Goal: Task Accomplishment & Management: Use online tool/utility

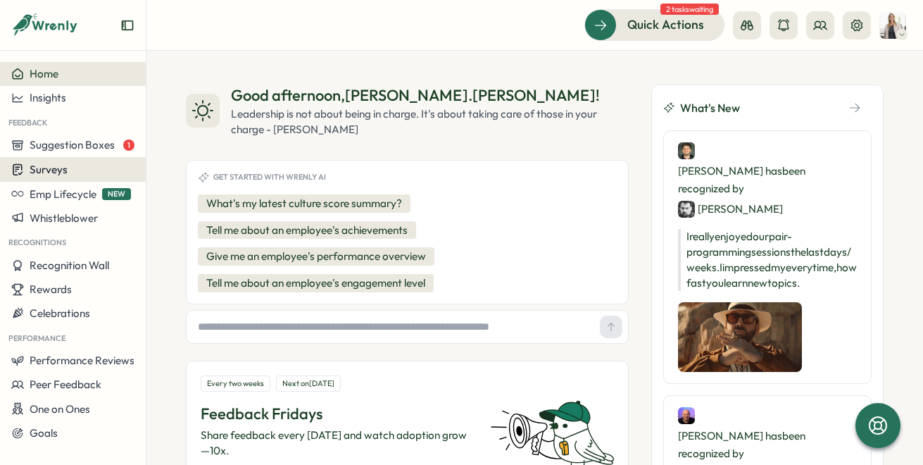
click at [57, 168] on span "Surveys" at bounding box center [49, 169] width 38 height 13
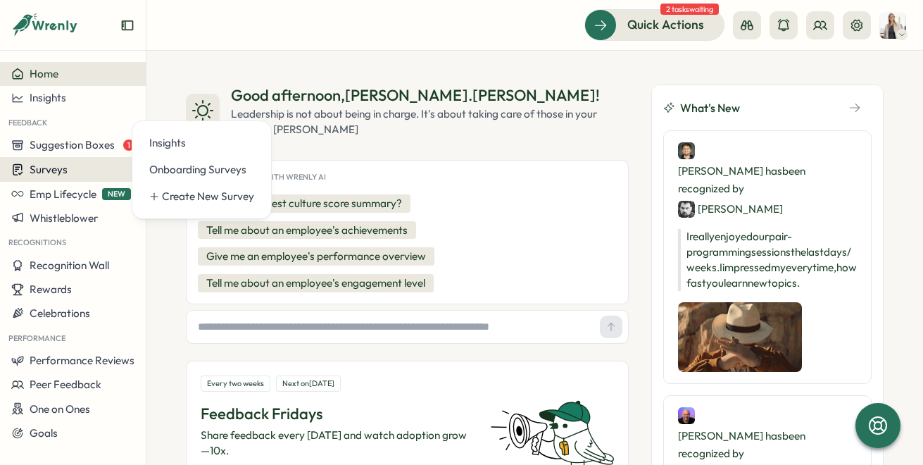
click at [58, 170] on span "Surveys" at bounding box center [49, 169] width 38 height 13
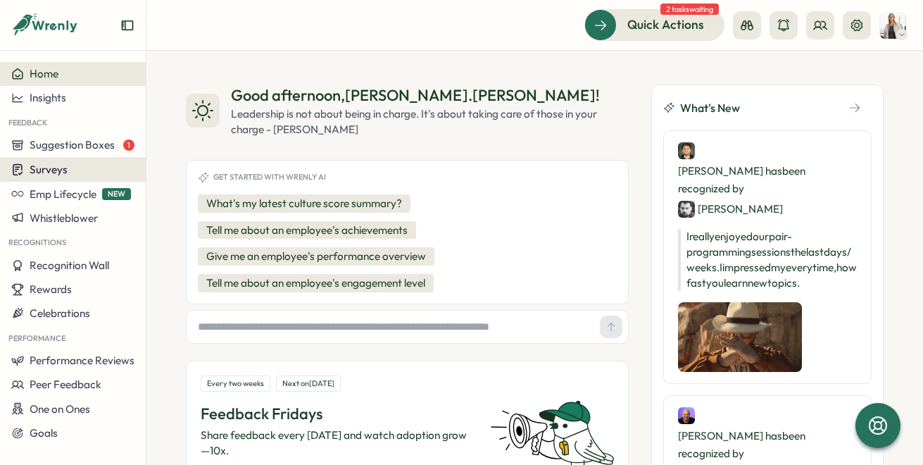
click at [58, 170] on span "Surveys" at bounding box center [49, 169] width 38 height 13
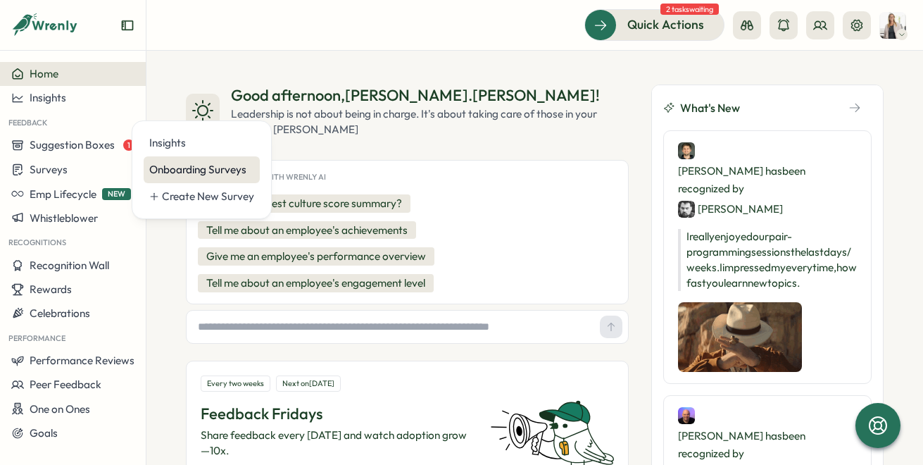
click at [184, 169] on div "Onboarding Surveys" at bounding box center [201, 169] width 105 height 15
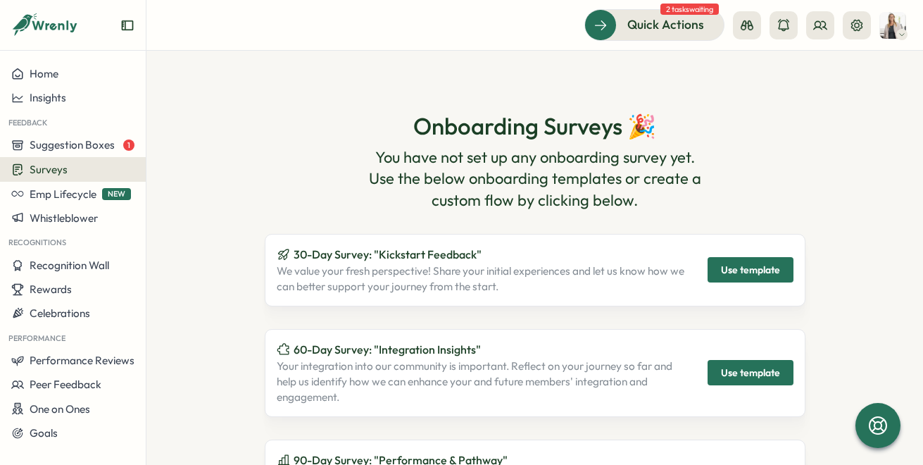
click at [768, 268] on span "Use template" at bounding box center [750, 270] width 59 height 24
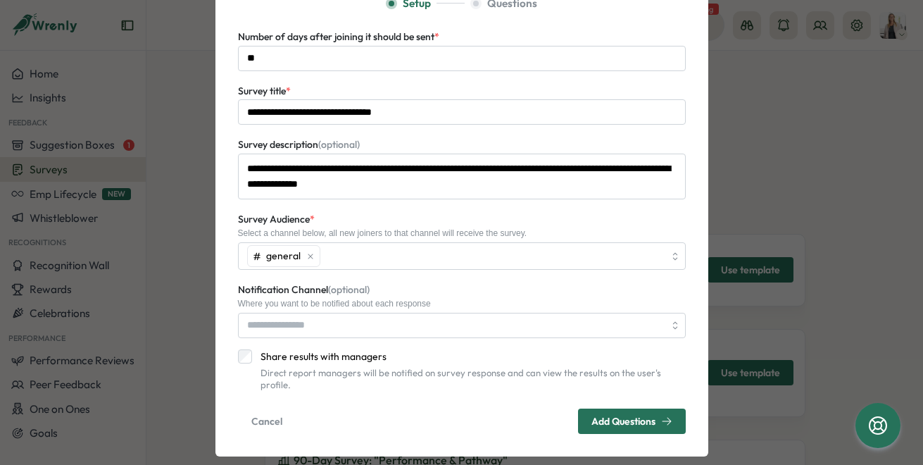
scroll to position [101, 0]
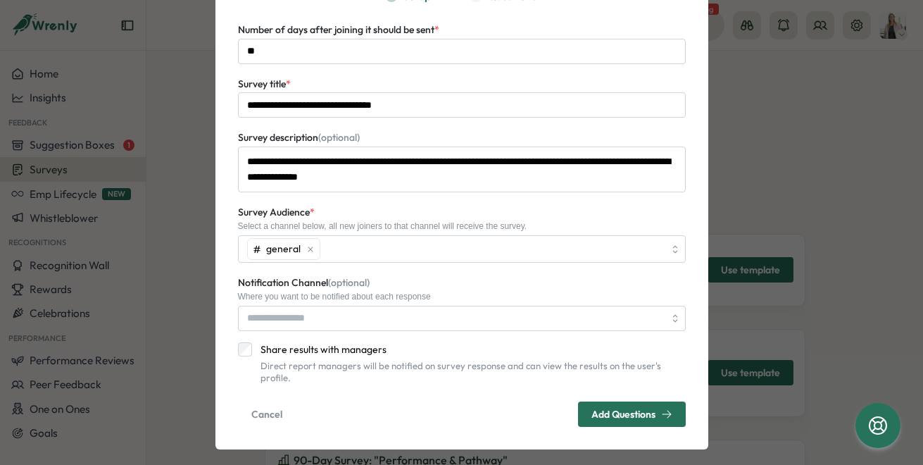
click at [632, 409] on span "Add Questions" at bounding box center [623, 414] width 64 height 10
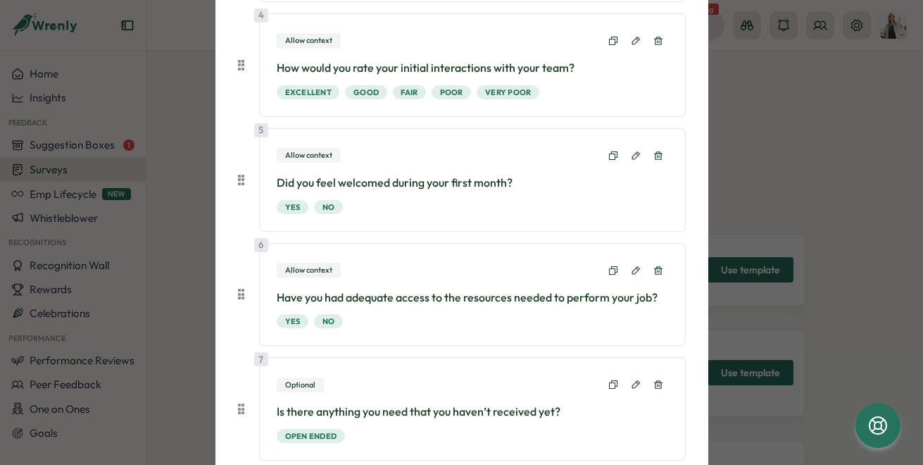
scroll to position [591, 0]
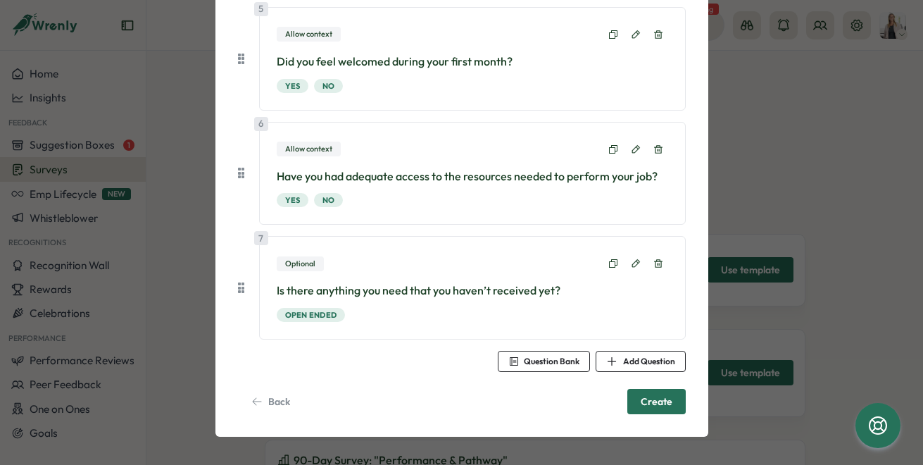
click at [270, 394] on span "Back" at bounding box center [270, 401] width 39 height 24
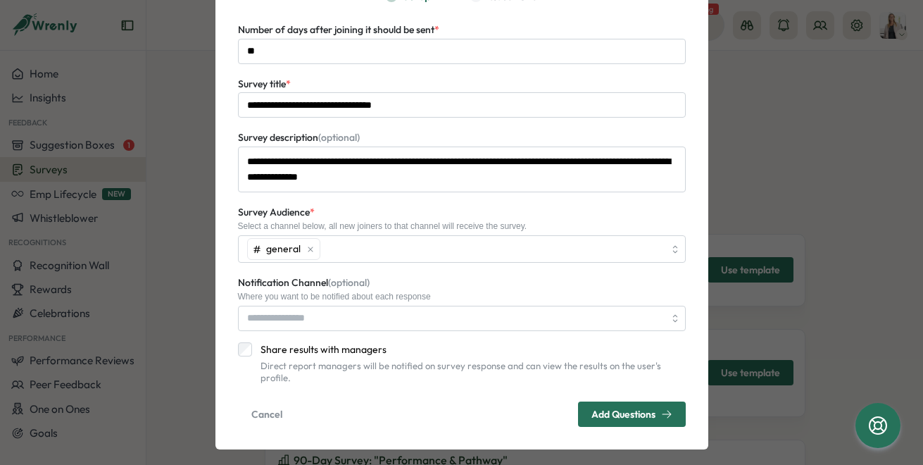
click at [608, 408] on span "Add Questions" at bounding box center [631, 414] width 81 height 24
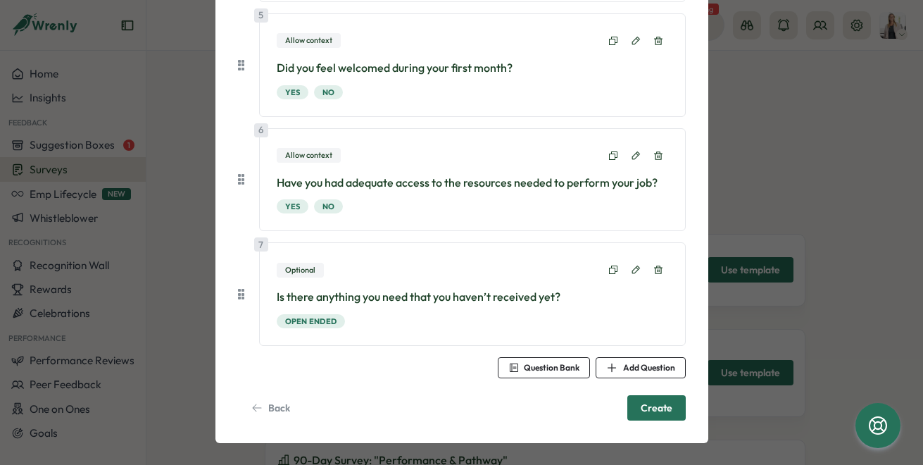
scroll to position [591, 0]
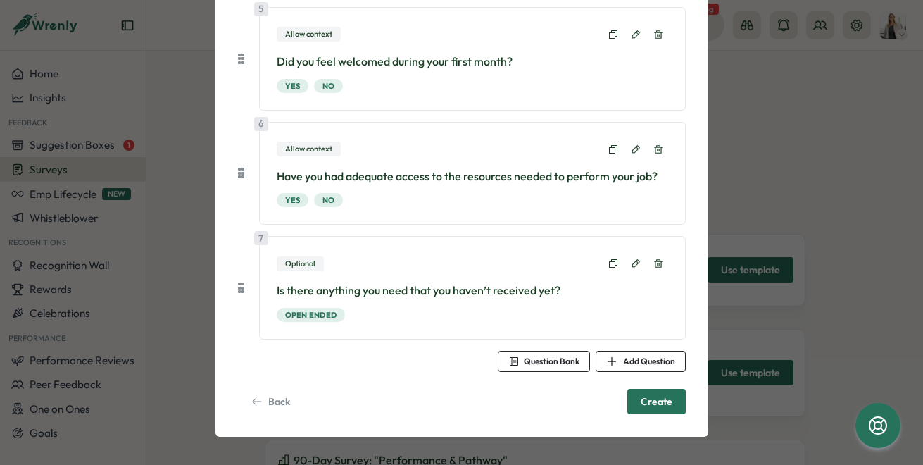
click at [277, 403] on span "Back" at bounding box center [279, 401] width 22 height 10
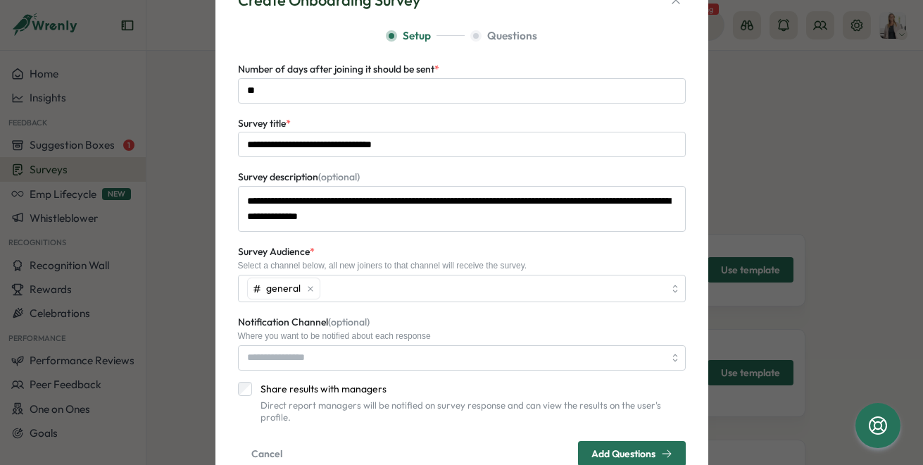
scroll to position [0, 0]
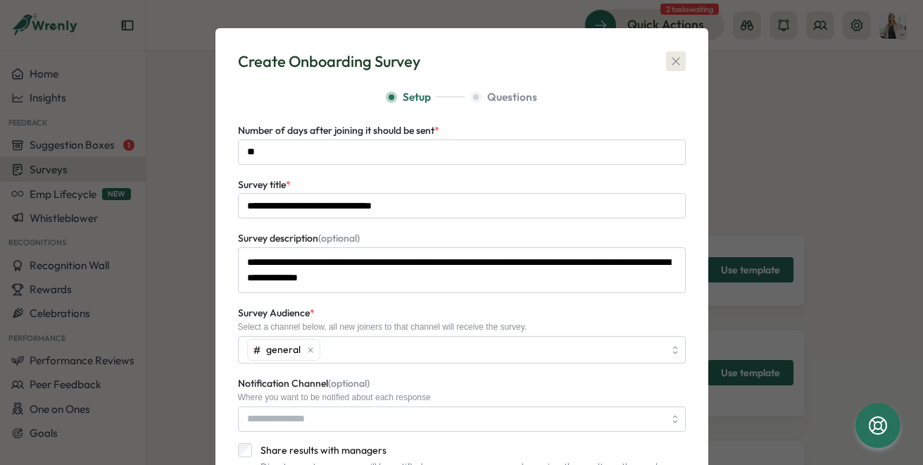
click at [670, 57] on icon "button" at bounding box center [676, 61] width 14 height 14
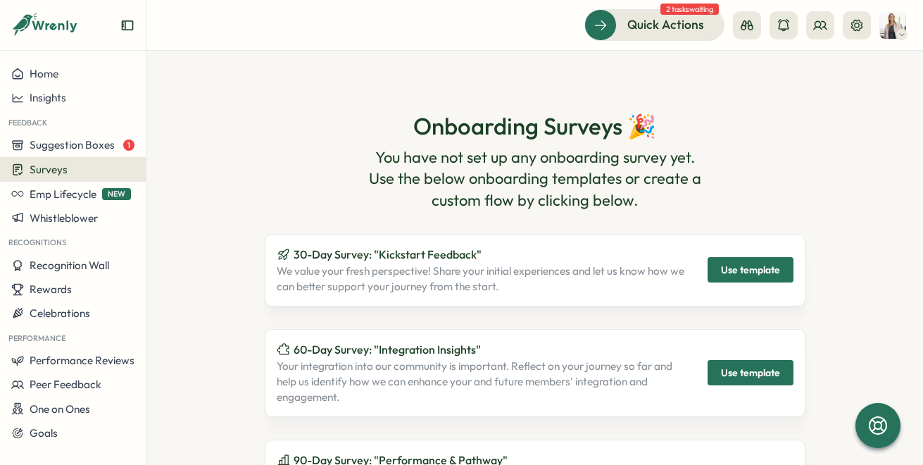
click at [741, 258] on span "Use template" at bounding box center [750, 270] width 59 height 24
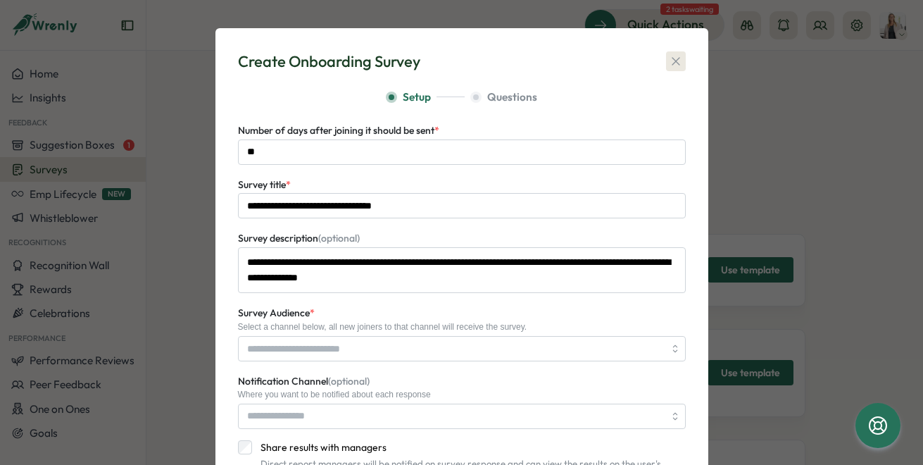
click at [669, 60] on icon "button" at bounding box center [676, 61] width 14 height 14
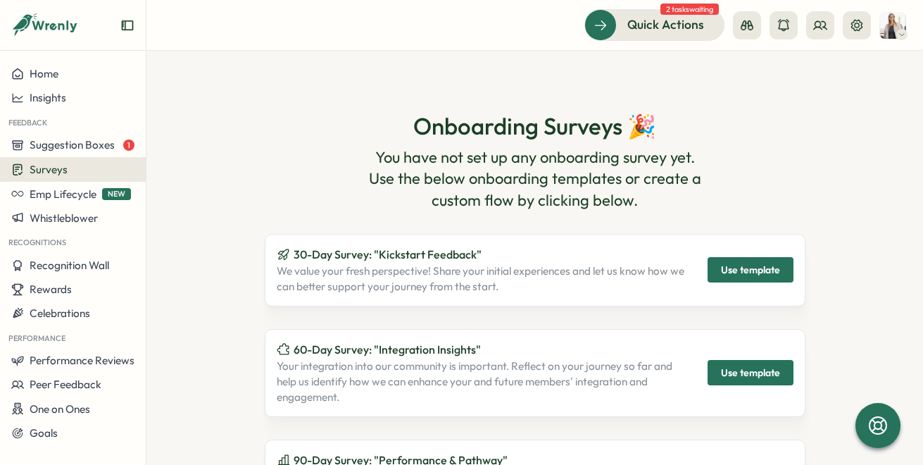
click at [727, 275] on span "Use template" at bounding box center [750, 270] width 59 height 24
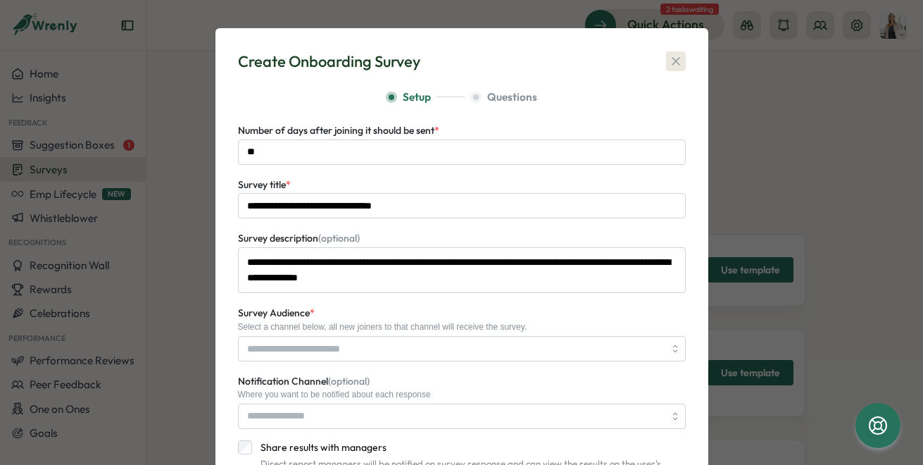
click at [671, 60] on icon "button" at bounding box center [676, 61] width 14 height 14
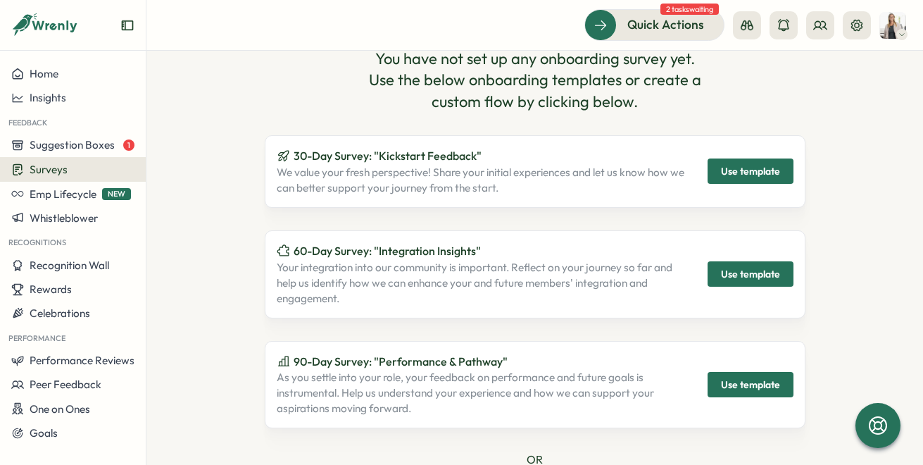
scroll to position [56, 0]
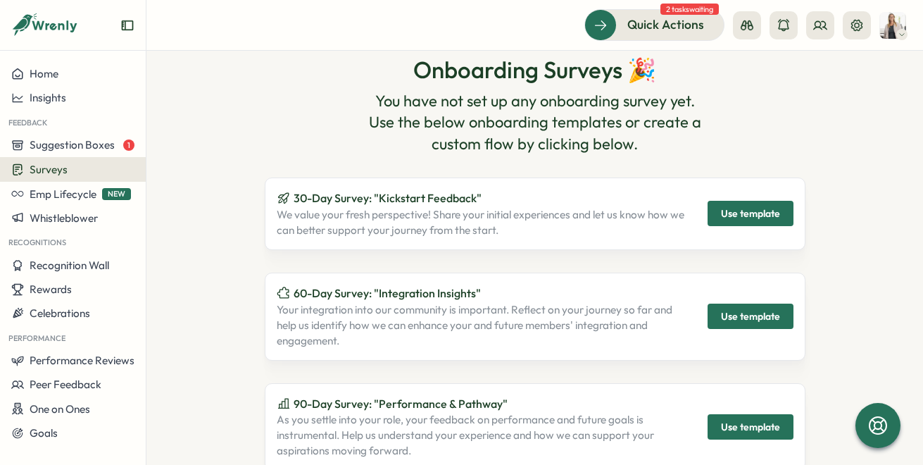
click at [760, 185] on div "30-Day Survey: "Kickstart Feedback" We value your fresh perspective! Share your…" at bounding box center [535, 213] width 541 height 73
click at [755, 202] on span "Use template" at bounding box center [750, 213] width 59 height 24
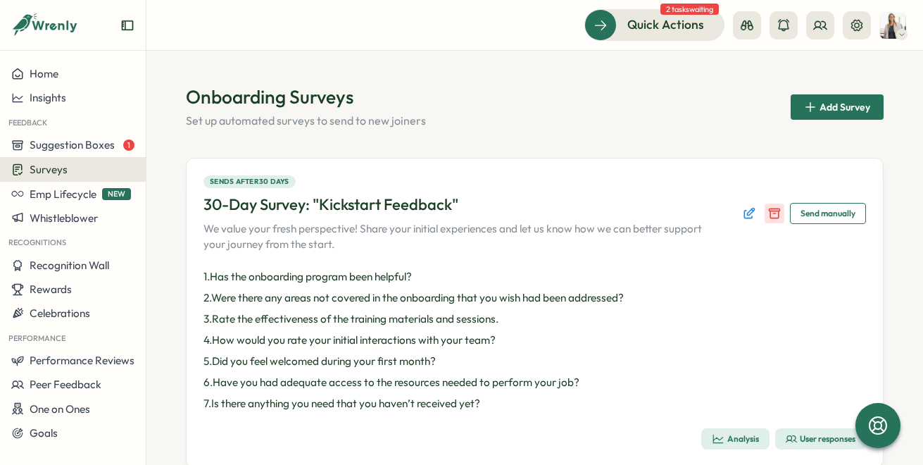
click at [768, 215] on icon "Disable survey" at bounding box center [775, 213] width 14 height 14
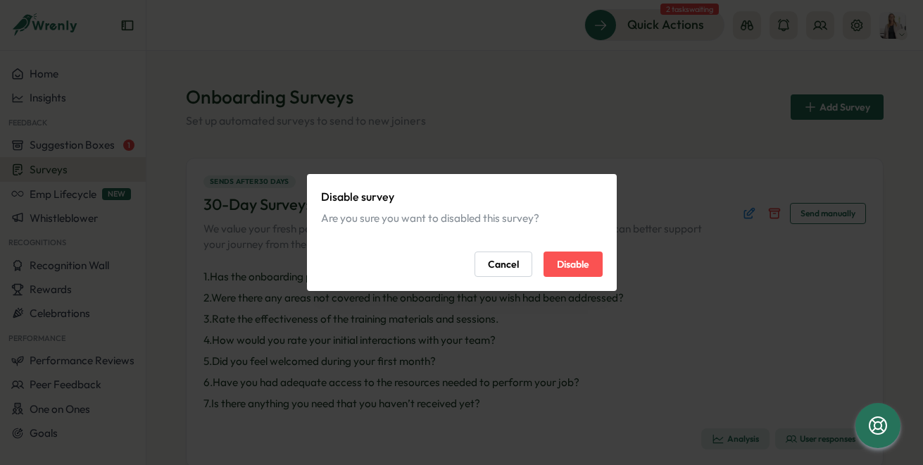
click at [515, 263] on span "Cancel" at bounding box center [503, 264] width 31 height 24
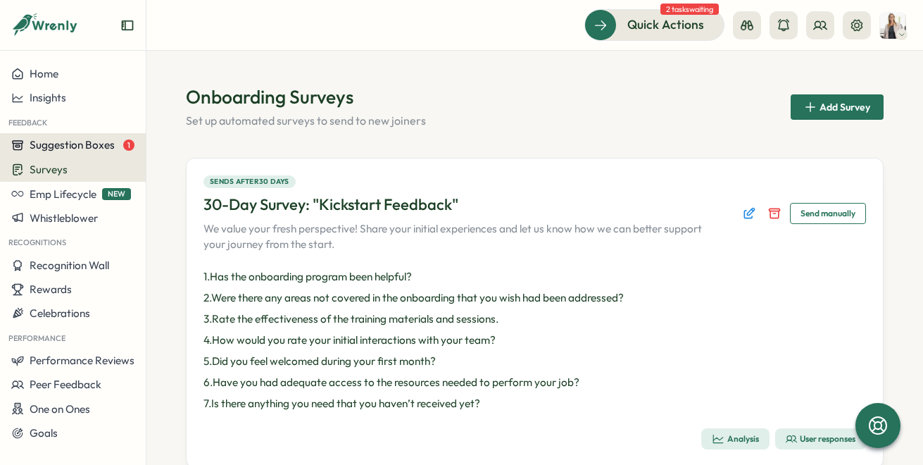
click at [70, 150] on span "Suggestion Boxes" at bounding box center [72, 144] width 85 height 13
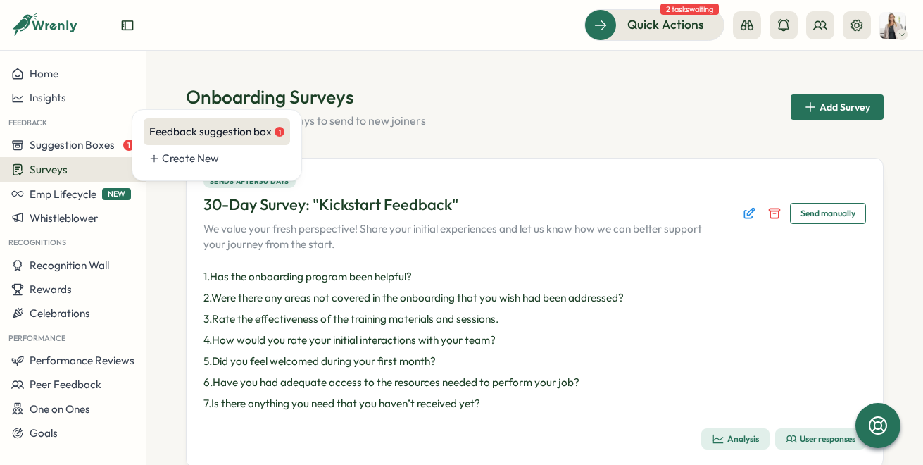
click at [175, 132] on div "Feedback suggestion box 1" at bounding box center [216, 131] width 135 height 15
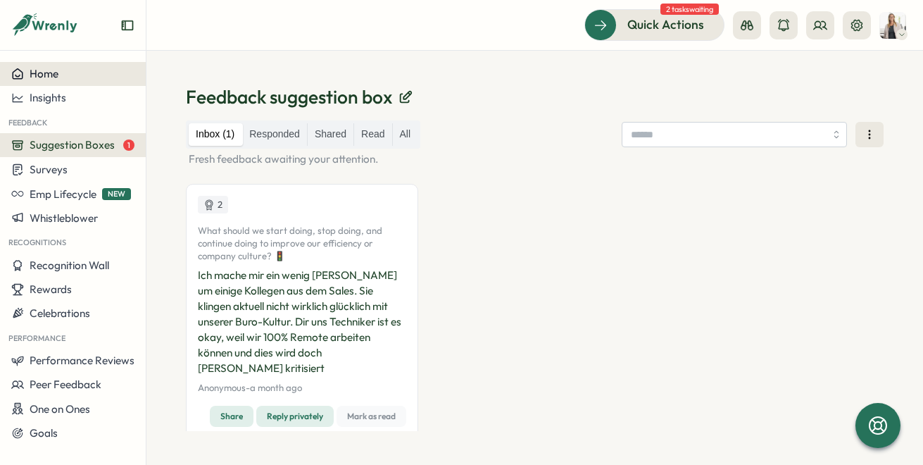
click at [66, 73] on div "Home" at bounding box center [72, 74] width 123 height 13
